Goal: Task Accomplishment & Management: Use online tool/utility

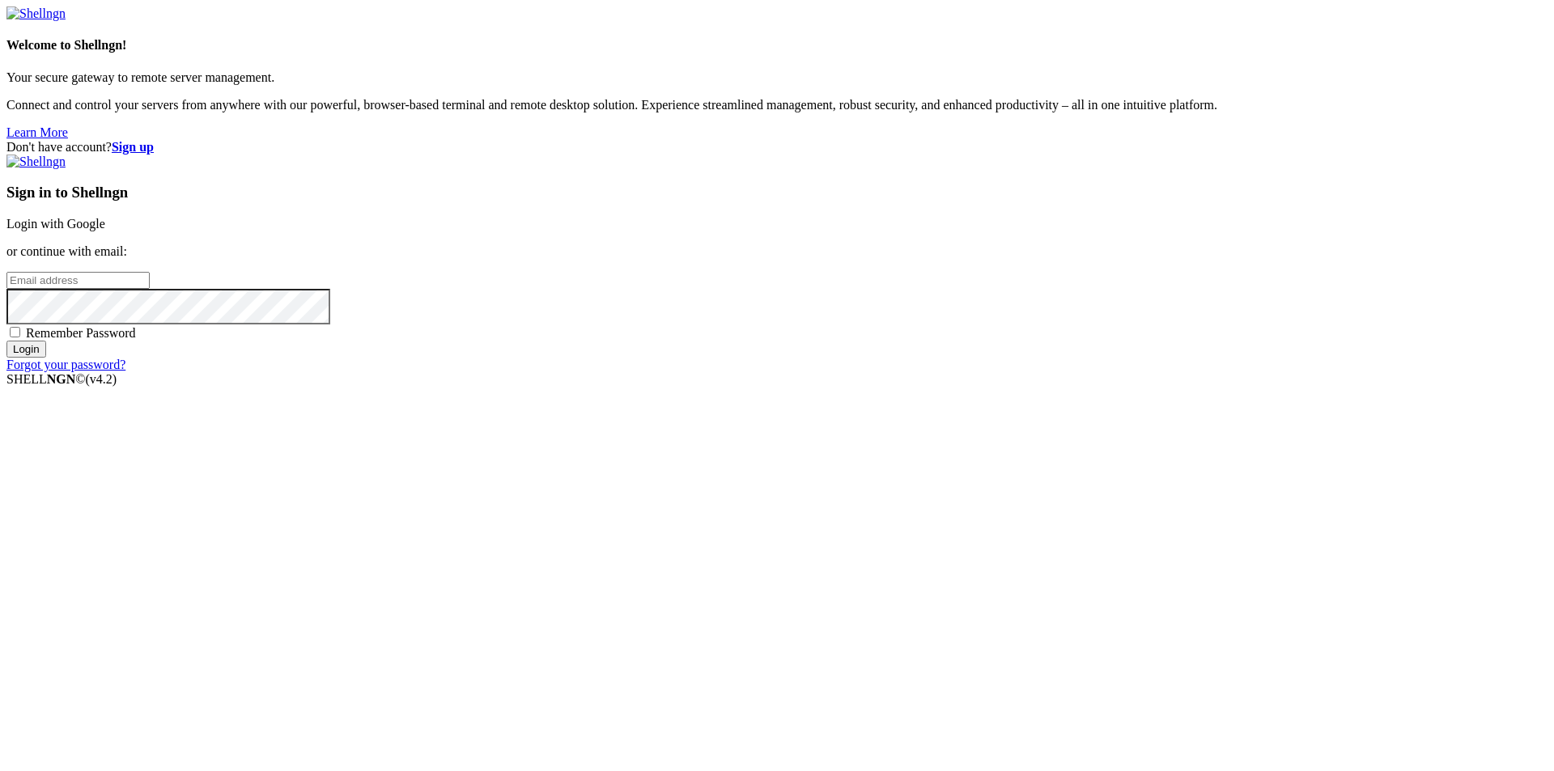
click at [105, 231] on link "Login with Google" at bounding box center [55, 224] width 99 height 14
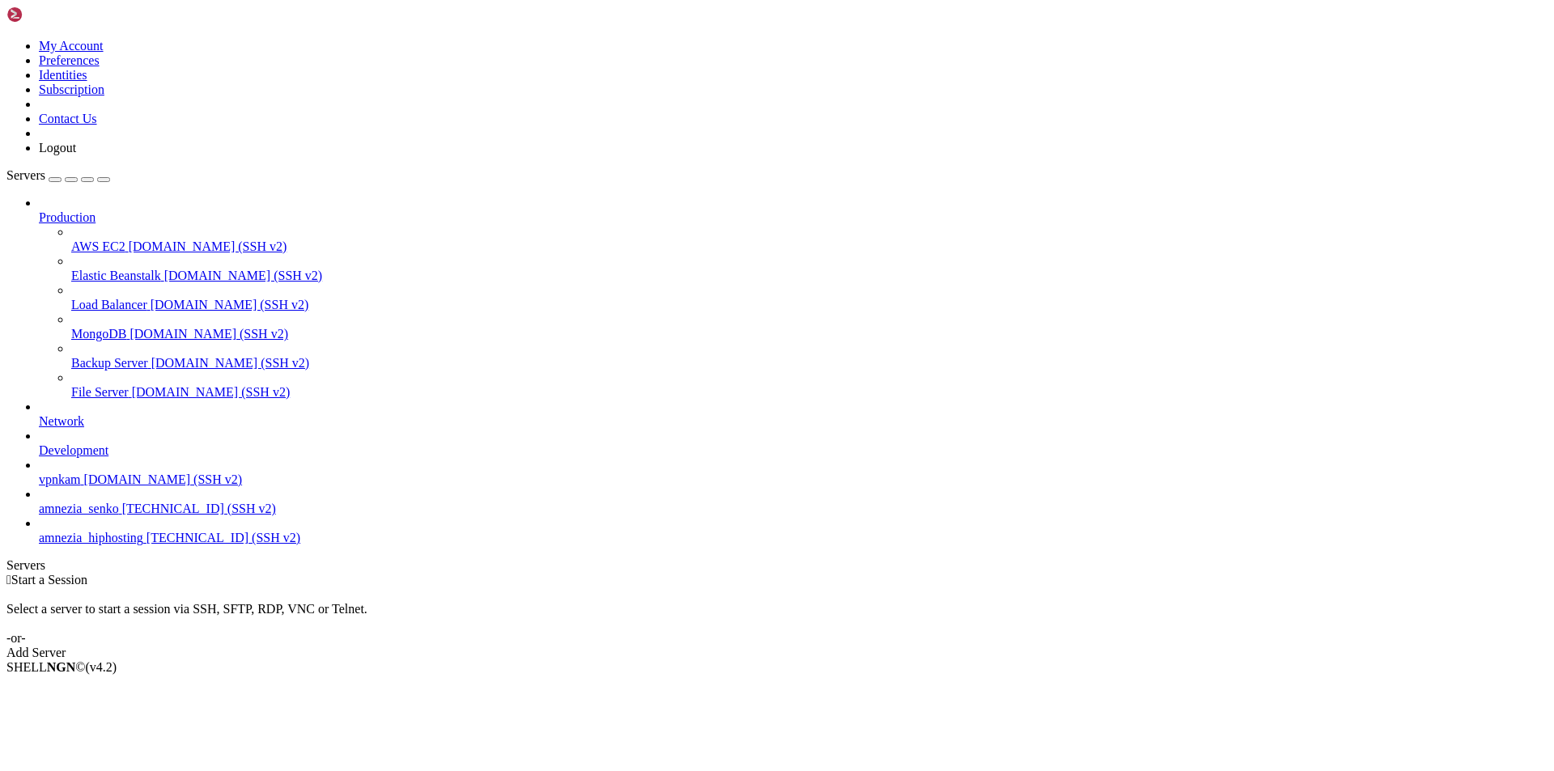
click at [91, 515] on span "amnezia_senko" at bounding box center [79, 509] width 80 height 14
